Goal: Find specific page/section: Find specific page/section

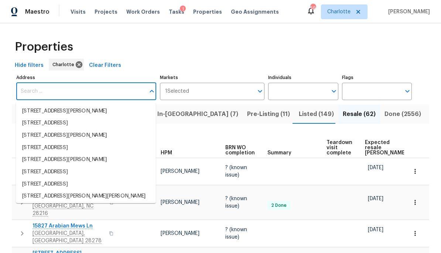
scroll to position [50, 0]
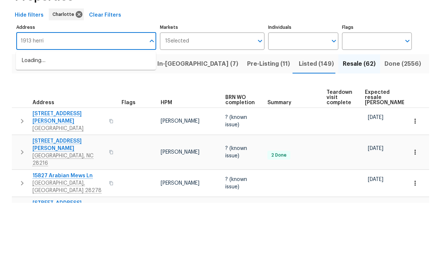
type input "1913 [PERSON_NAME]"
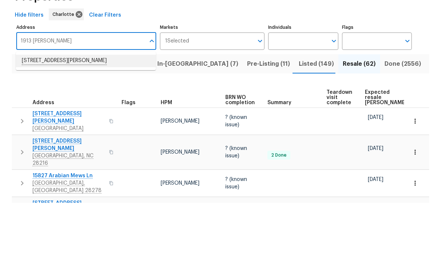
click at [49, 105] on li "[STREET_ADDRESS][PERSON_NAME]" at bounding box center [86, 111] width 140 height 13
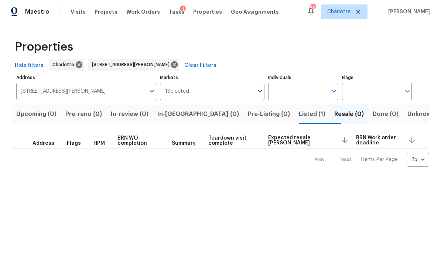
click at [299, 112] on span "Listed (1)" at bounding box center [312, 114] width 27 height 10
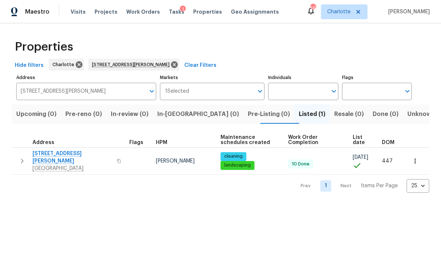
click at [46, 153] on span "[STREET_ADDRESS][PERSON_NAME]" at bounding box center [73, 157] width 80 height 15
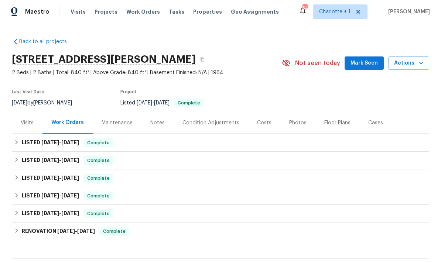
click at [329, 127] on div "Floor Plans" at bounding box center [338, 123] width 44 height 22
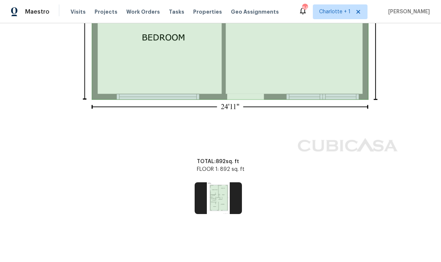
scroll to position [507, 0]
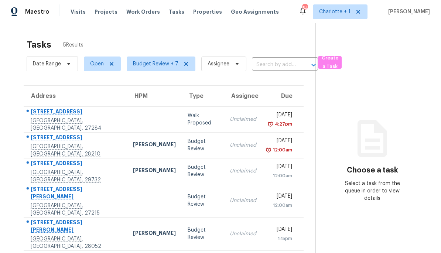
click at [268, 176] on div "12:00am" at bounding box center [280, 175] width 24 height 7
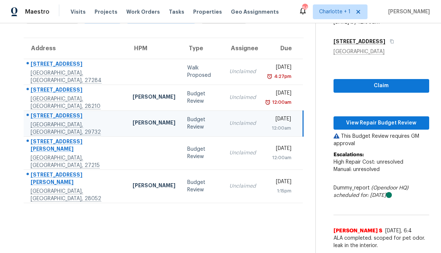
scroll to position [48, 0]
